Goal: Information Seeking & Learning: Find contact information

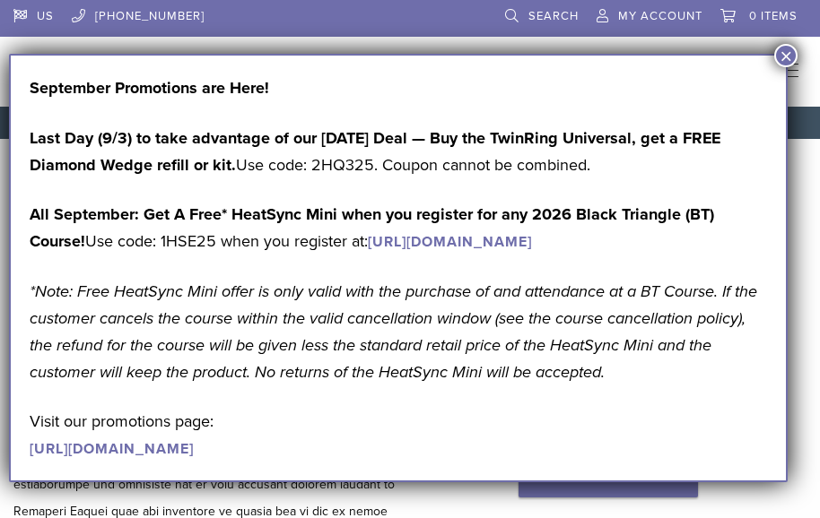
click at [786, 52] on button "×" at bounding box center [785, 55] width 23 height 23
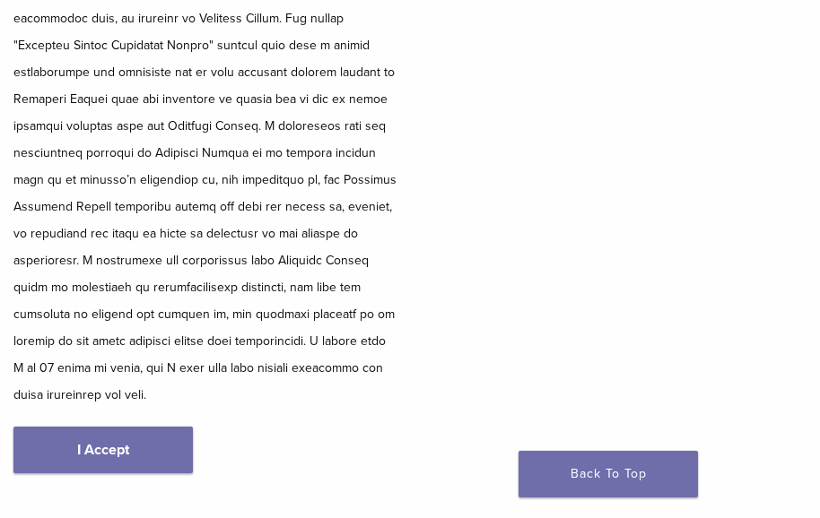
scroll to position [448, 0]
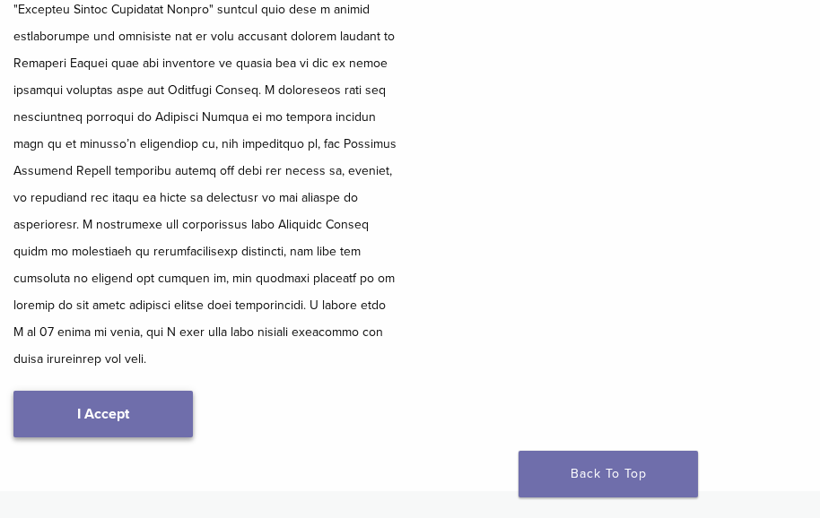
click at [91, 391] on link "I Accept" at bounding box center [102, 414] width 179 height 47
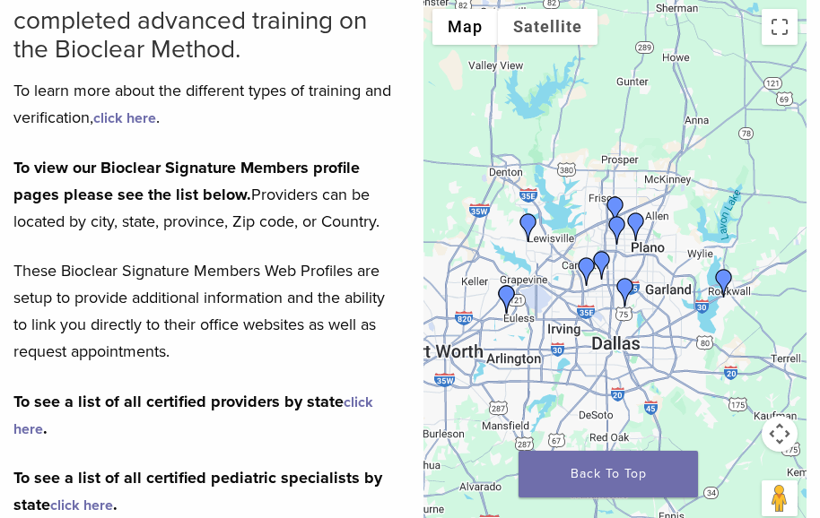
scroll to position [269, 0]
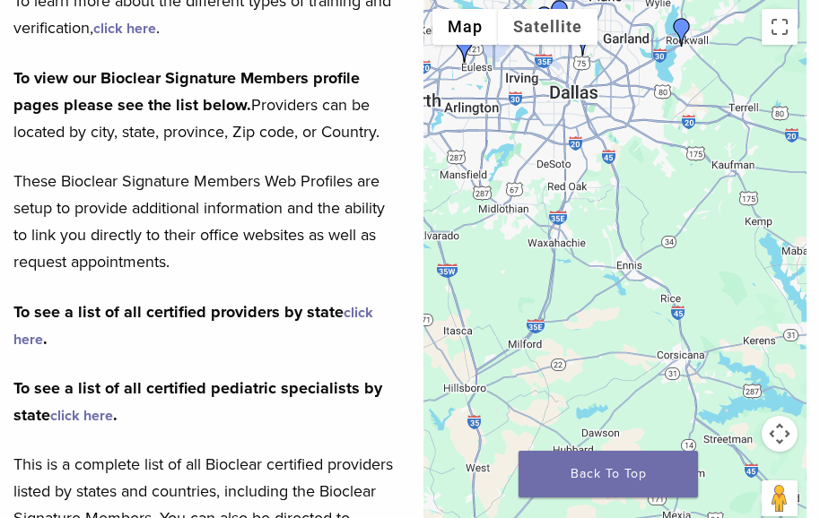
drag, startPoint x: 766, startPoint y: 367, endPoint x: 723, endPoint y: 100, distance: 270.7
click at [723, 100] on div at bounding box center [614, 269] width 383 height 538
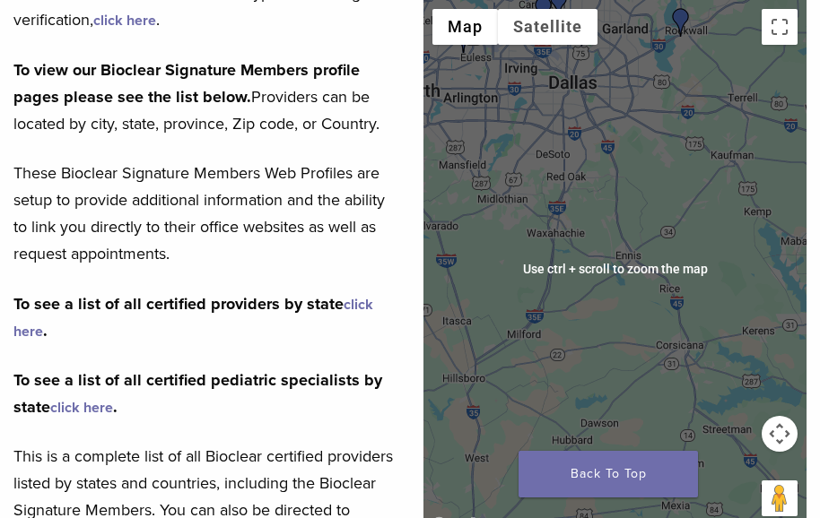
scroll to position [179, 0]
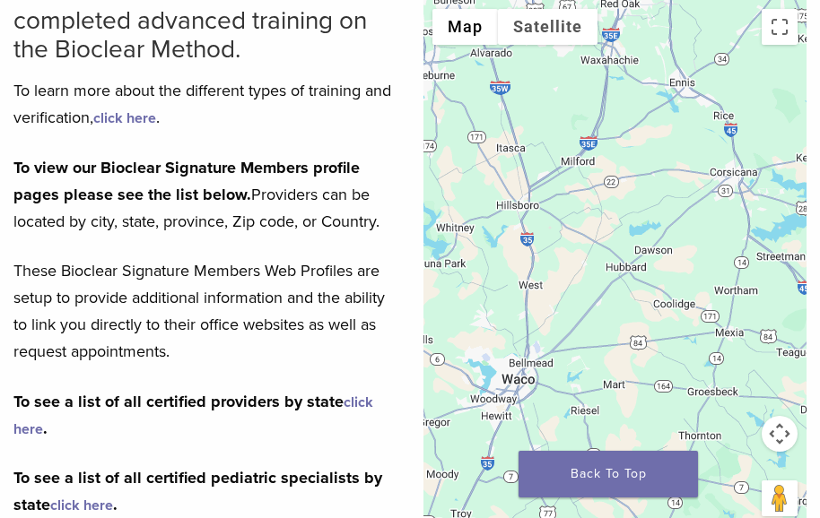
drag, startPoint x: 675, startPoint y: 322, endPoint x: 722, endPoint y: 157, distance: 171.5
click at [722, 157] on div at bounding box center [614, 269] width 383 height 538
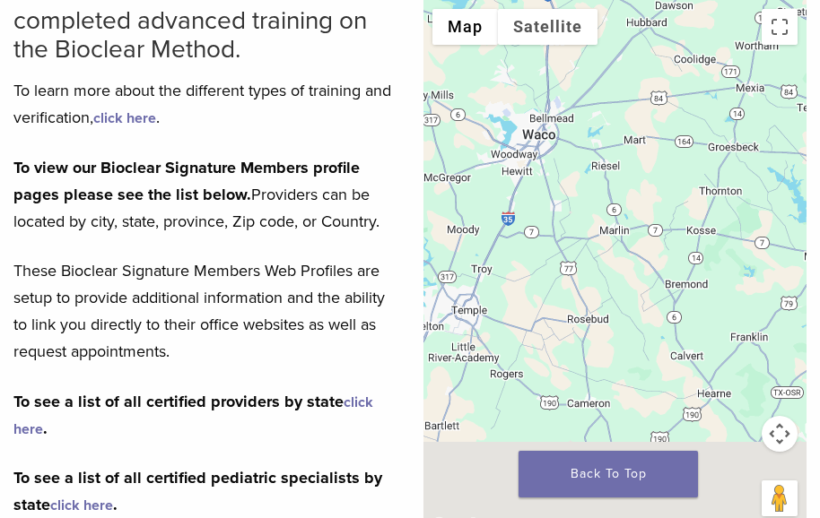
drag, startPoint x: 678, startPoint y: 421, endPoint x: 697, endPoint y: 198, distance: 224.1
click at [697, 198] on div at bounding box center [614, 269] width 383 height 538
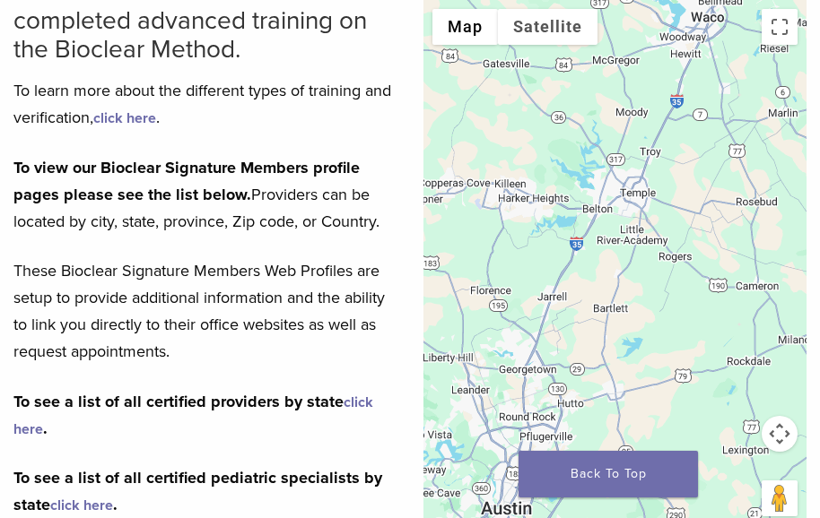
drag, startPoint x: 631, startPoint y: 295, endPoint x: 803, endPoint y: 181, distance: 206.4
click at [803, 181] on div at bounding box center [614, 269] width 383 height 538
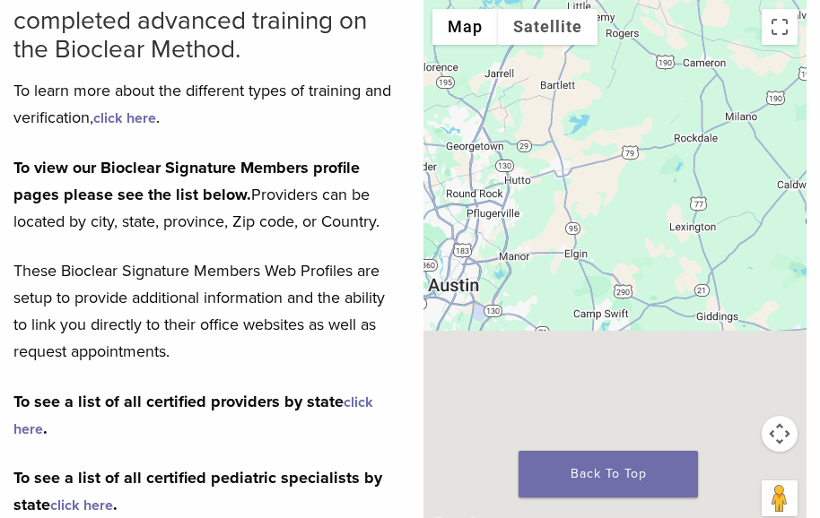
drag, startPoint x: 628, startPoint y: 329, endPoint x: 575, endPoint y: 104, distance: 231.2
click at [575, 104] on div at bounding box center [614, 269] width 383 height 538
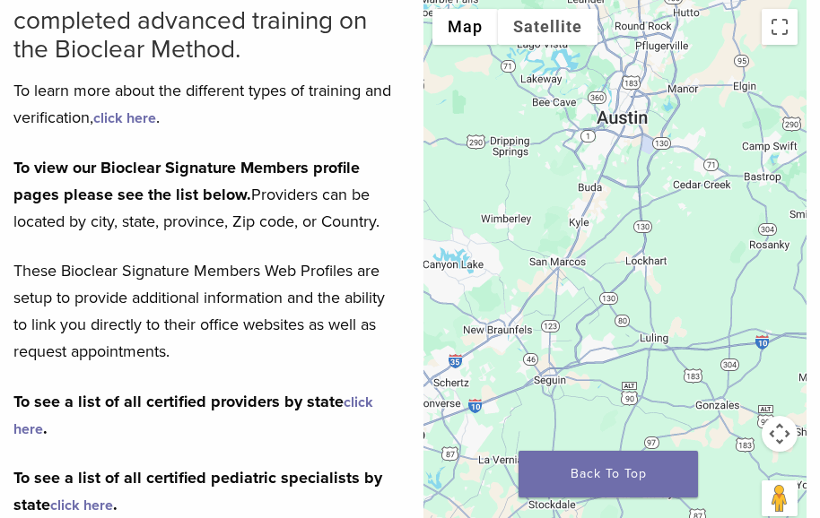
drag, startPoint x: 615, startPoint y: 251, endPoint x: 786, endPoint y: 83, distance: 239.7
click at [786, 83] on div at bounding box center [614, 269] width 383 height 538
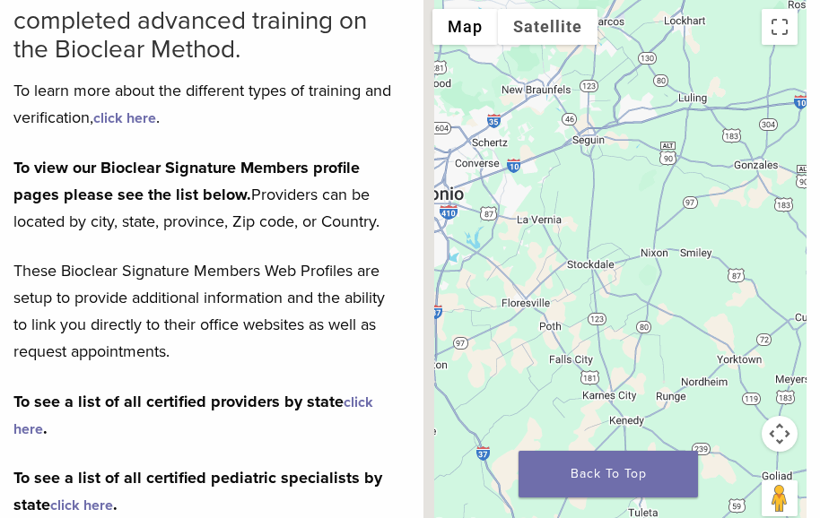
drag, startPoint x: 707, startPoint y: 320, endPoint x: 746, endPoint y: 68, distance: 255.0
click at [746, 68] on div at bounding box center [614, 269] width 383 height 538
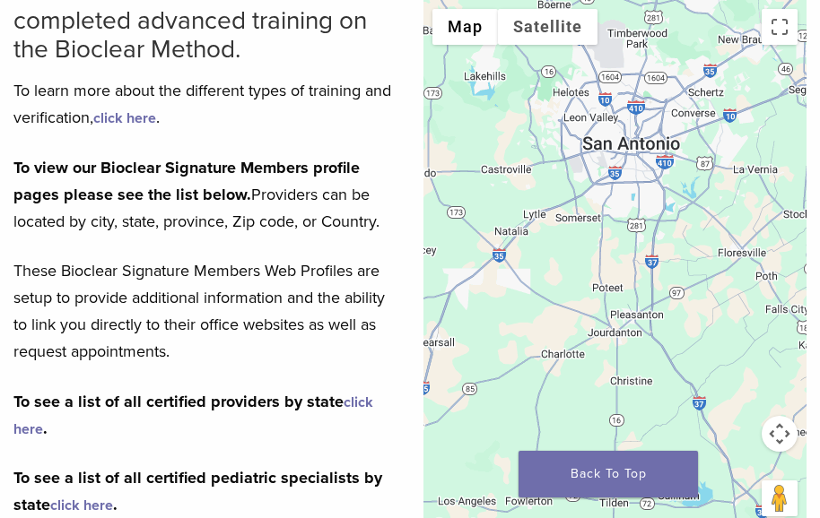
drag, startPoint x: 618, startPoint y: 290, endPoint x: 837, endPoint y: 255, distance: 221.6
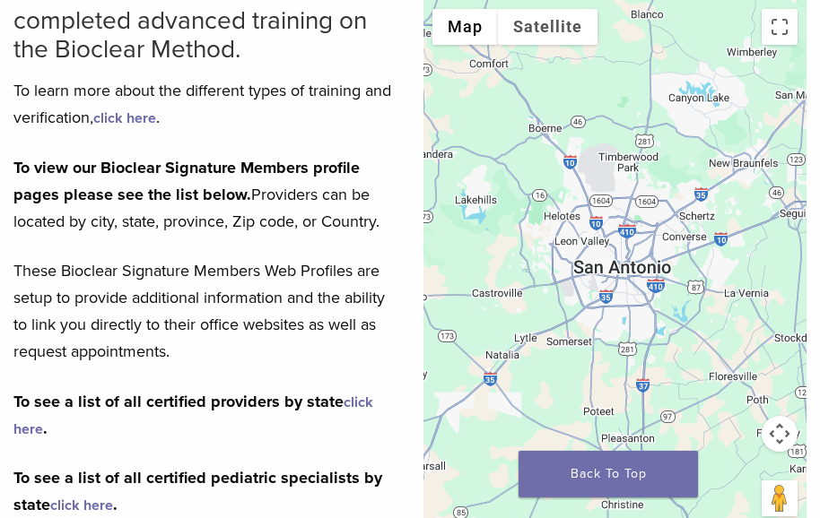
drag, startPoint x: 647, startPoint y: 126, endPoint x: 636, endPoint y: 268, distance: 142.2
click at [636, 268] on div at bounding box center [614, 269] width 383 height 538
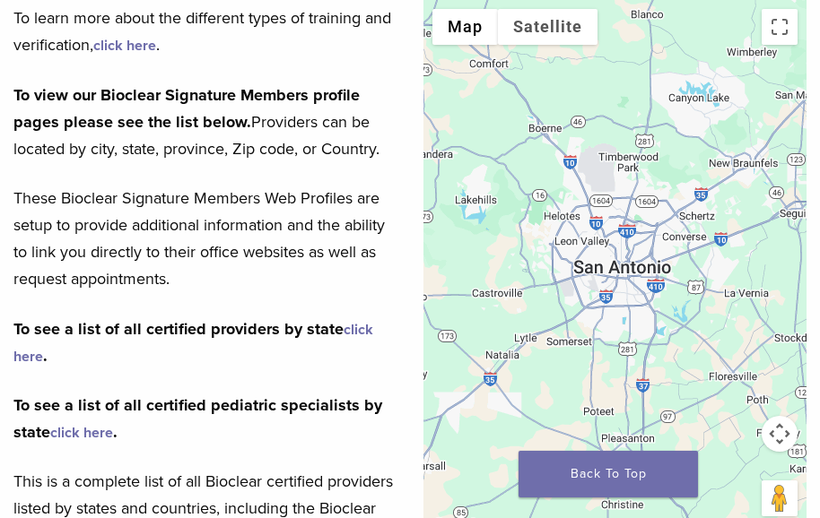
scroll to position [269, 0]
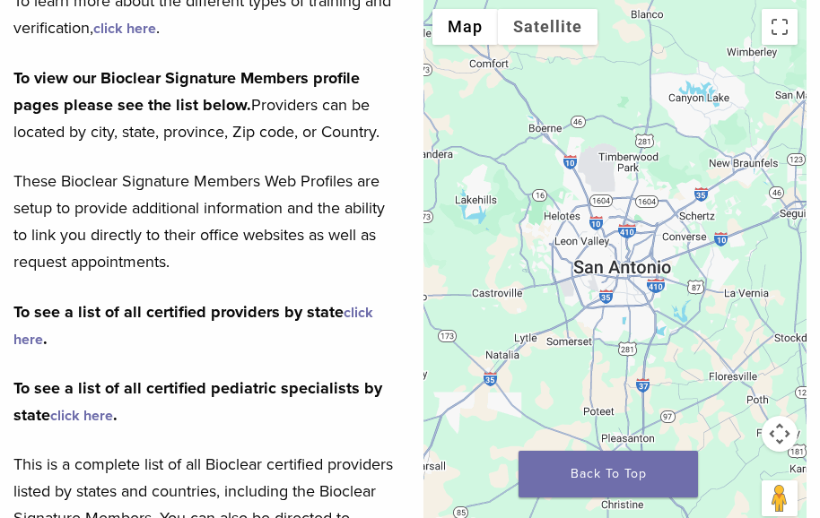
click at [366, 314] on link "click here" at bounding box center [193, 326] width 360 height 45
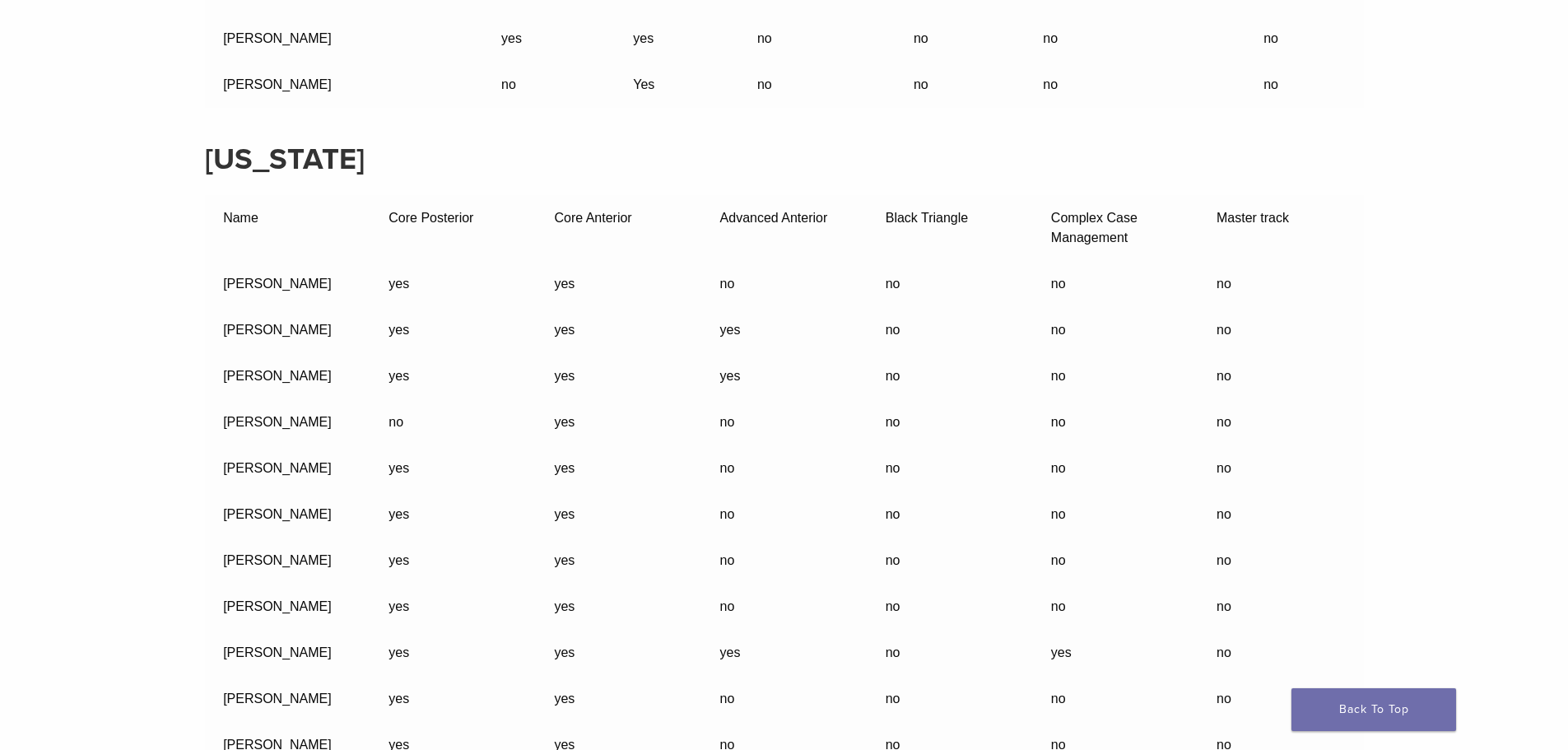
scroll to position [27579, 0]
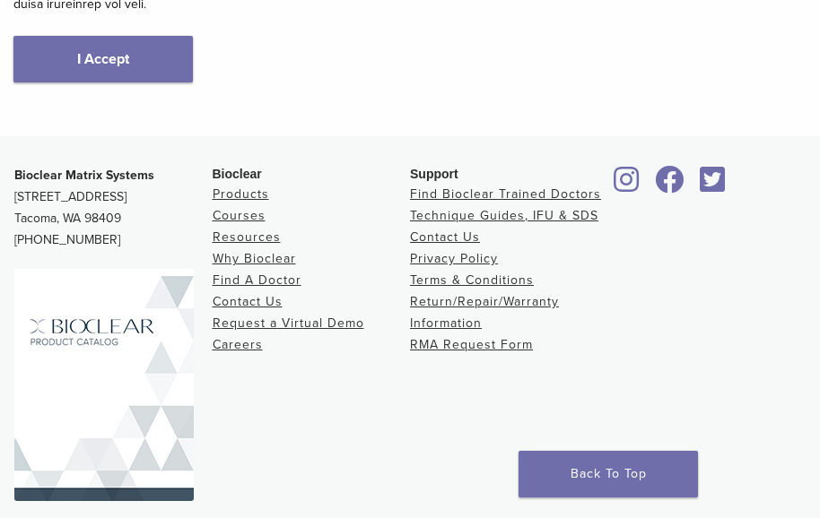
scroll to position [823, 0]
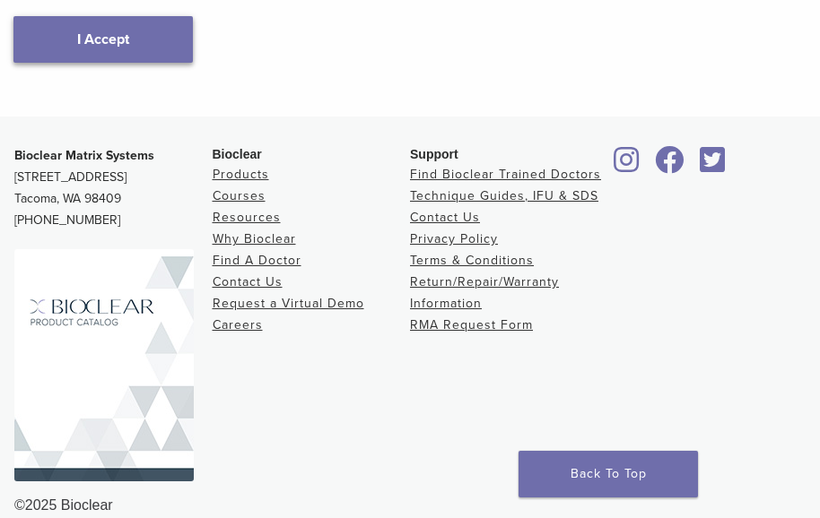
click at [126, 25] on link "I Accept" at bounding box center [102, 39] width 179 height 47
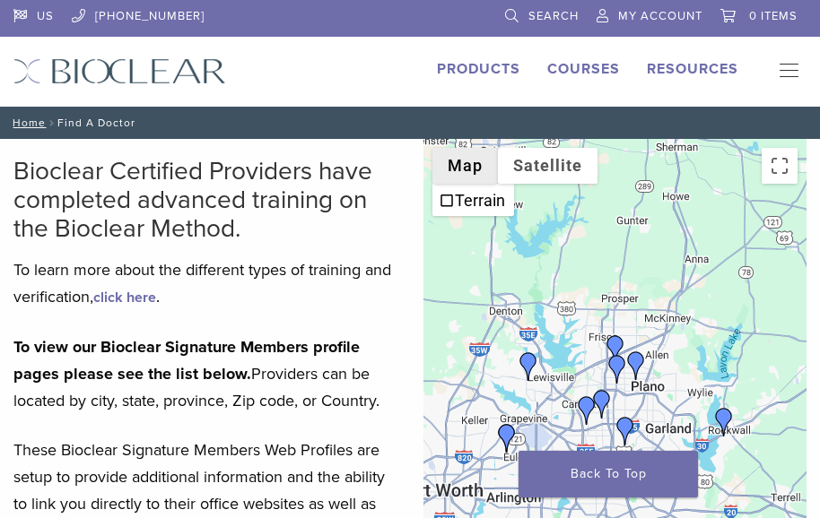
click at [454, 156] on button "Map" at bounding box center [464, 166] width 65 height 36
click at [630, 295] on div at bounding box center [614, 408] width 383 height 538
click at [775, 172] on button "Toggle fullscreen view" at bounding box center [779, 166] width 36 height 36
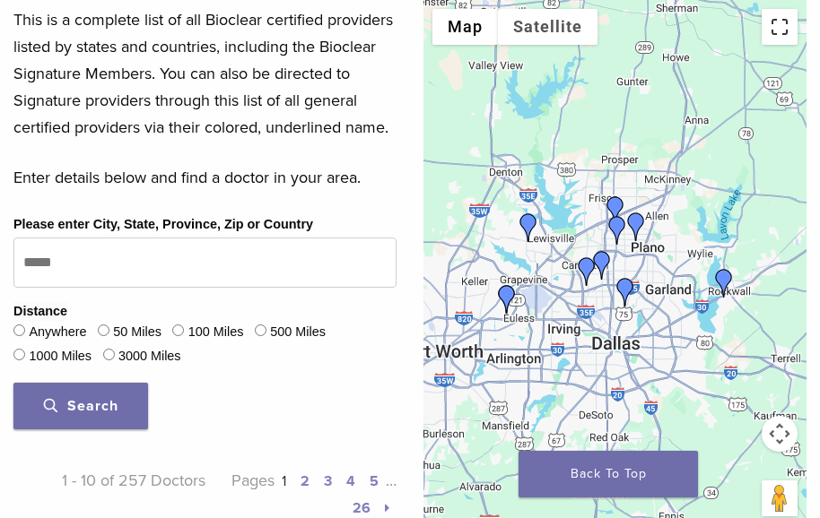
scroll to position [717, 0]
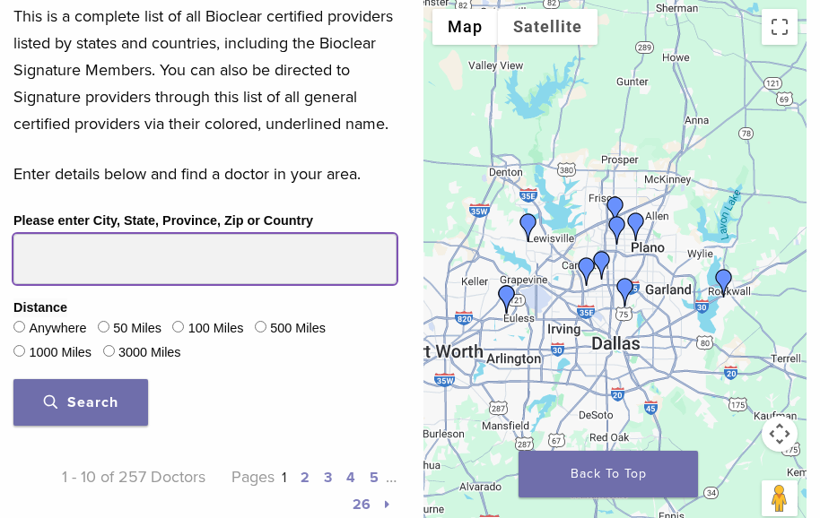
click at [221, 254] on input "Please enter City, State, Province, Zip or Country" at bounding box center [204, 259] width 383 height 50
type input "*****"
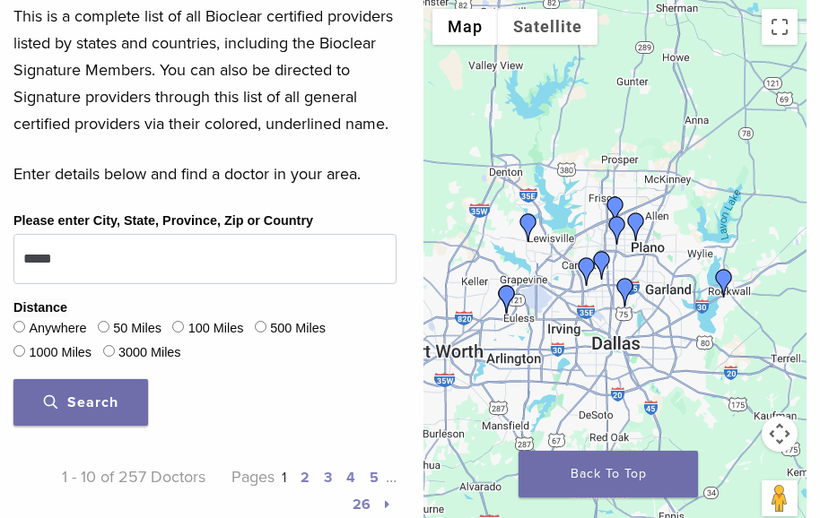
click at [77, 391] on button "Search" at bounding box center [80, 402] width 135 height 47
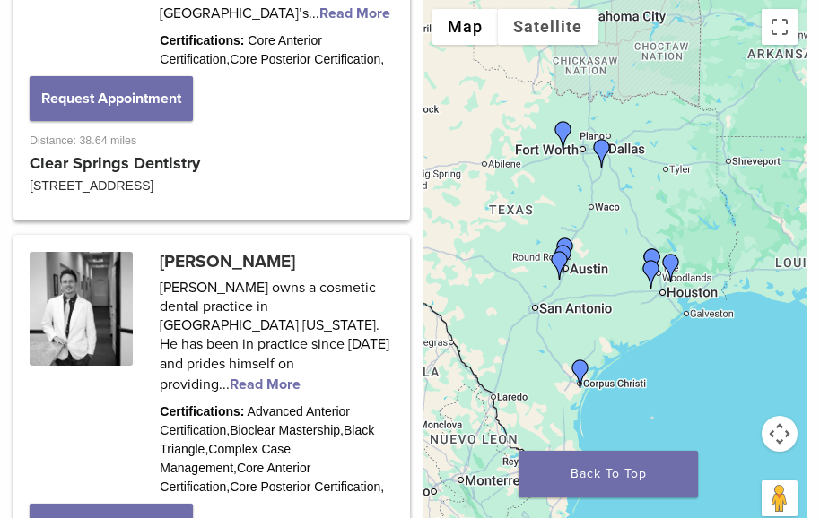
scroll to position [1435, 0]
